Goal: Task Accomplishment & Management: Manage account settings

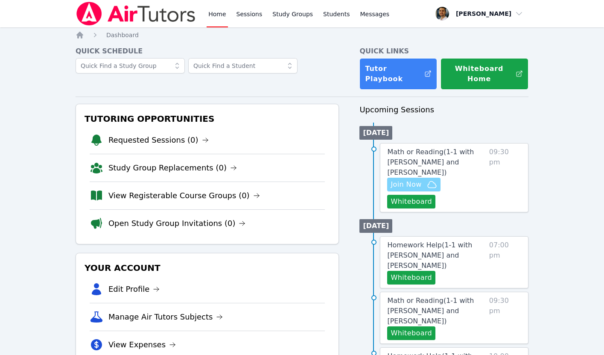
click at [433, 184] on icon "button" at bounding box center [432, 184] width 10 height 10
click at [436, 165] on span "Math or Reading ( 1-1 with Namuun Munkhbat and Thomas Baran )" at bounding box center [430, 162] width 87 height 29
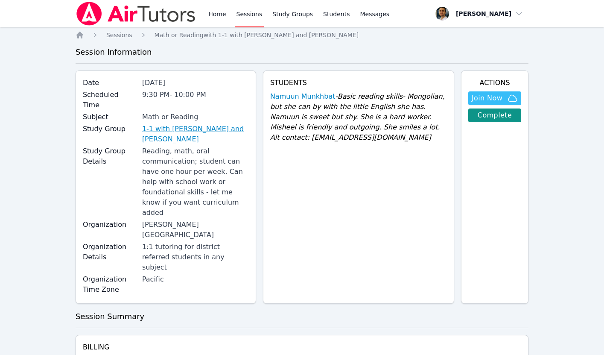
click at [203, 124] on link "1-1 with Namuun Munkhbat and Thomas Baran" at bounding box center [195, 134] width 107 height 20
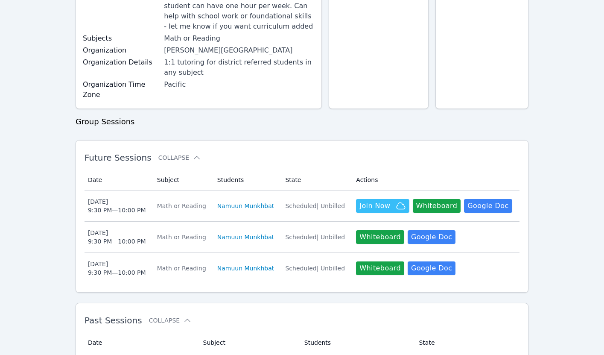
scroll to position [127, 0]
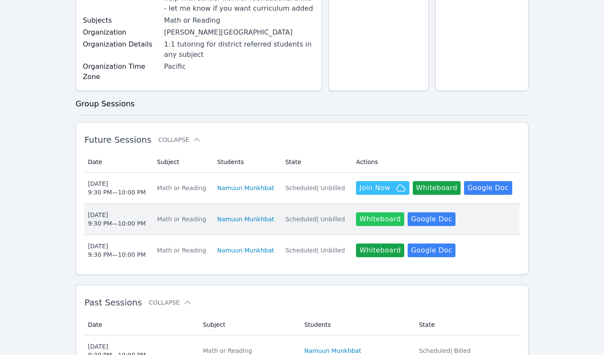
click at [371, 212] on button "Whiteboard" at bounding box center [380, 219] width 48 height 14
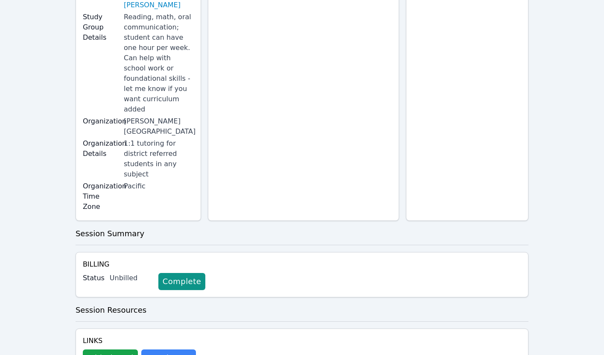
scroll to position [194, 0]
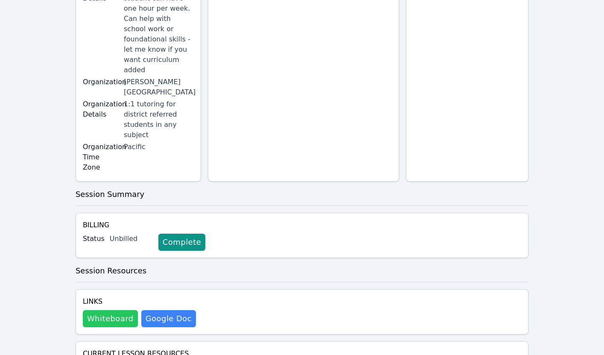
click at [98, 310] on button "Whiteboard" at bounding box center [110, 318] width 55 height 17
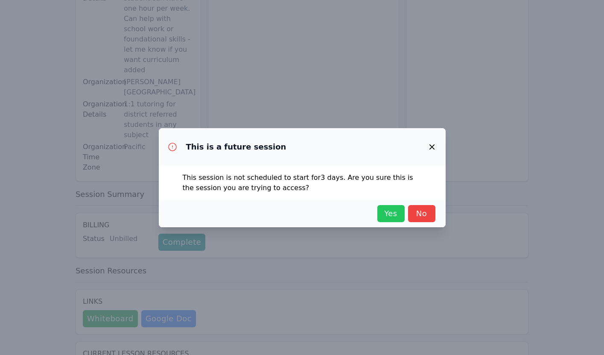
click at [389, 211] on span "Yes" at bounding box center [391, 213] width 19 height 12
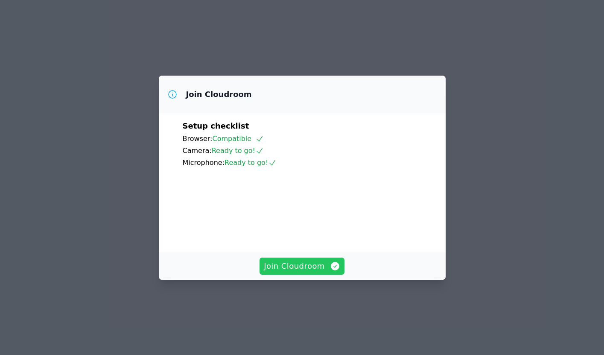
click at [292, 272] on span "Join Cloudroom" at bounding box center [302, 266] width 76 height 12
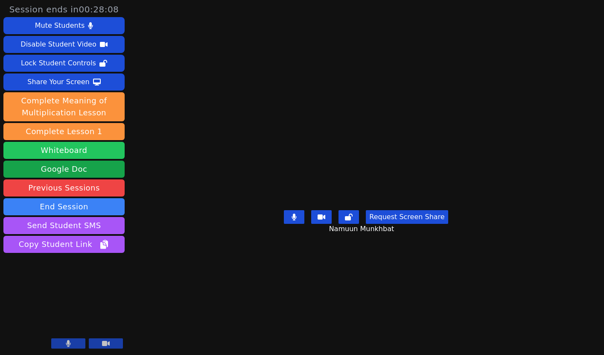
click at [68, 148] on button "Whiteboard" at bounding box center [63, 150] width 121 height 17
click at [391, 224] on button "Request Screen Share" at bounding box center [407, 217] width 82 height 14
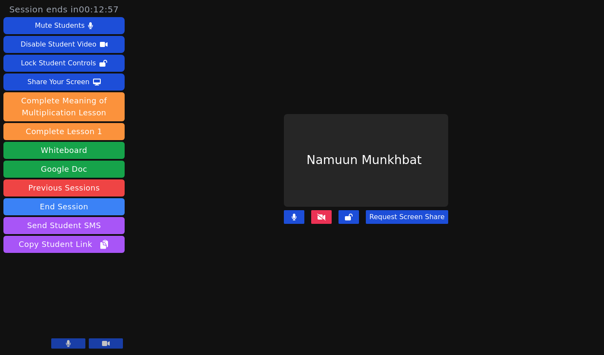
click at [393, 213] on button "Request Screen Share" at bounding box center [407, 217] width 82 height 14
click at [330, 216] on button at bounding box center [321, 217] width 20 height 14
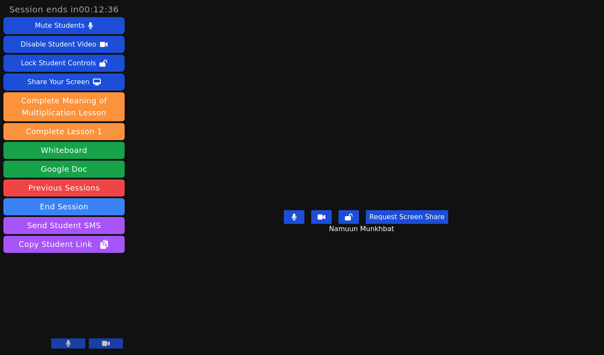
click at [395, 224] on button "Request Screen Share" at bounding box center [407, 217] width 82 height 14
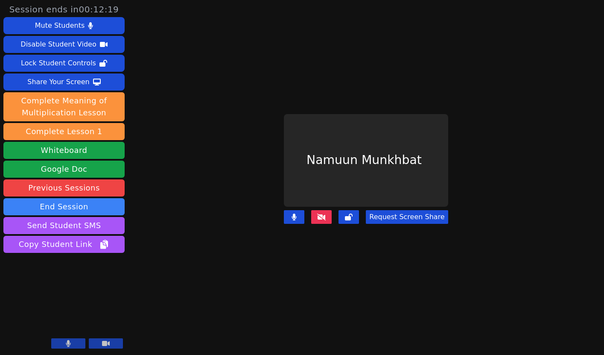
click at [328, 219] on button at bounding box center [321, 217] width 20 height 14
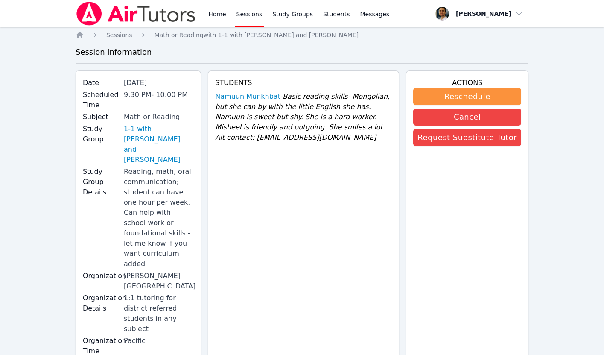
click at [119, 17] on img at bounding box center [136, 14] width 121 height 24
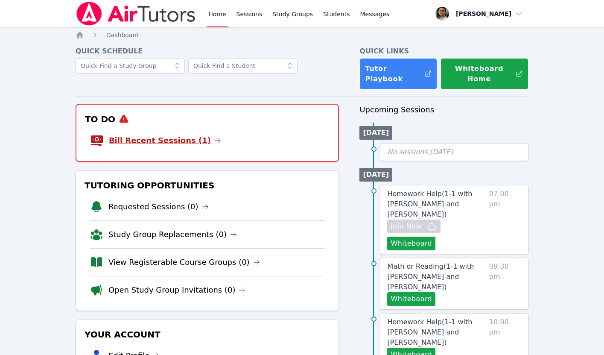
click at [114, 144] on link "Bill Recent Sessions (1)" at bounding box center [165, 140] width 112 height 12
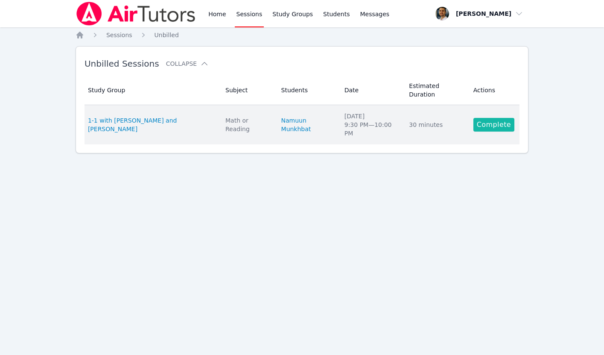
click at [501, 127] on link "Complete" at bounding box center [493, 125] width 41 height 14
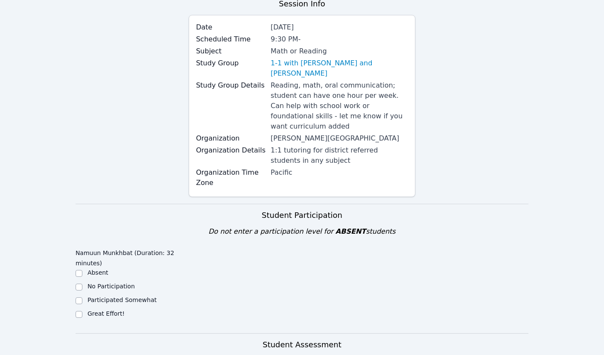
scroll to position [206, 0]
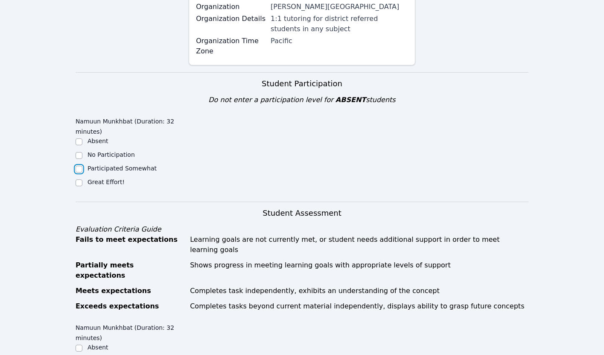
click at [81, 166] on input "Participated Somewhat" at bounding box center [79, 169] width 7 height 7
checkbox input "true"
click at [79, 179] on input "Great Effort!" at bounding box center [79, 182] width 7 height 7
checkbox input "true"
checkbox input "false"
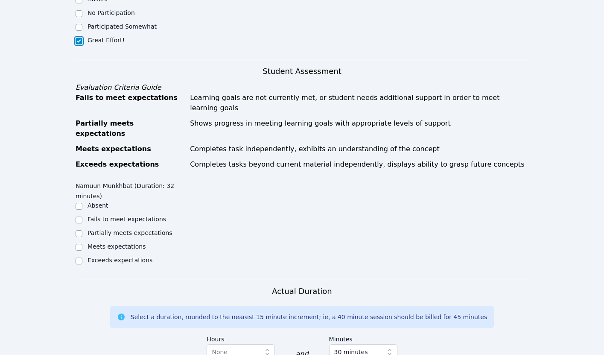
scroll to position [384, 0]
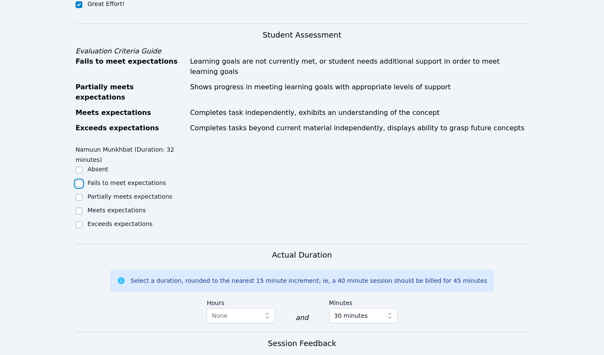
click at [79, 180] on input "Fails to meet expectations" at bounding box center [79, 183] width 7 height 7
checkbox input "true"
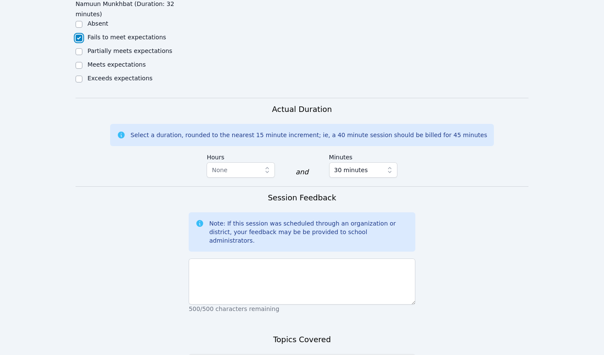
scroll to position [545, 0]
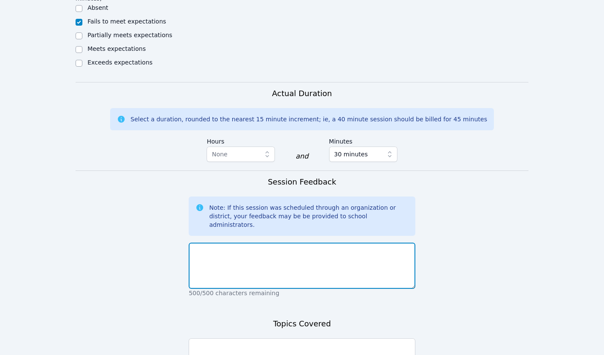
click at [232, 242] on textarea at bounding box center [302, 265] width 227 height 46
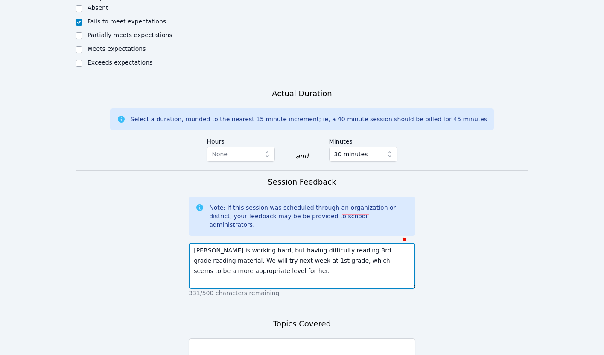
type textarea "Namuun is working hard, but having difficulty reading 3rd grade reading materia…"
